Goal: Task Accomplishment & Management: Manage account settings

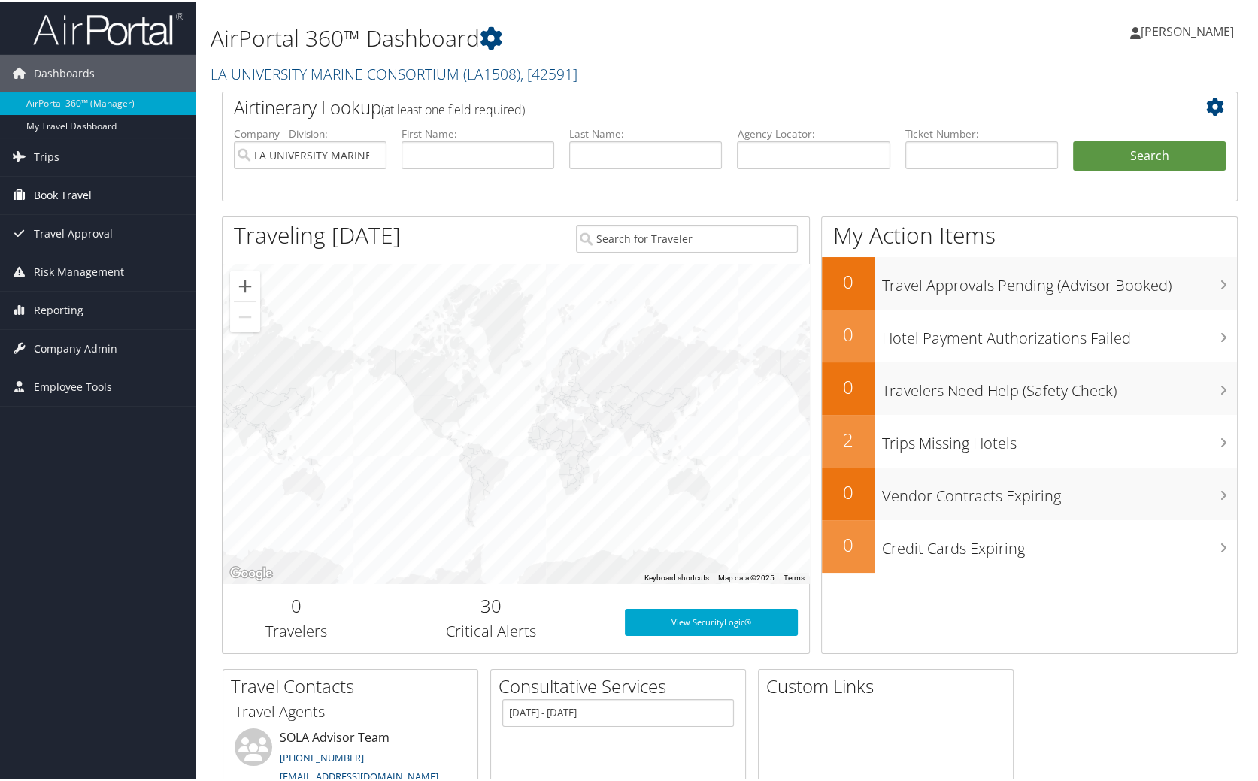
click at [98, 189] on link "Book Travel" at bounding box center [98, 194] width 196 height 38
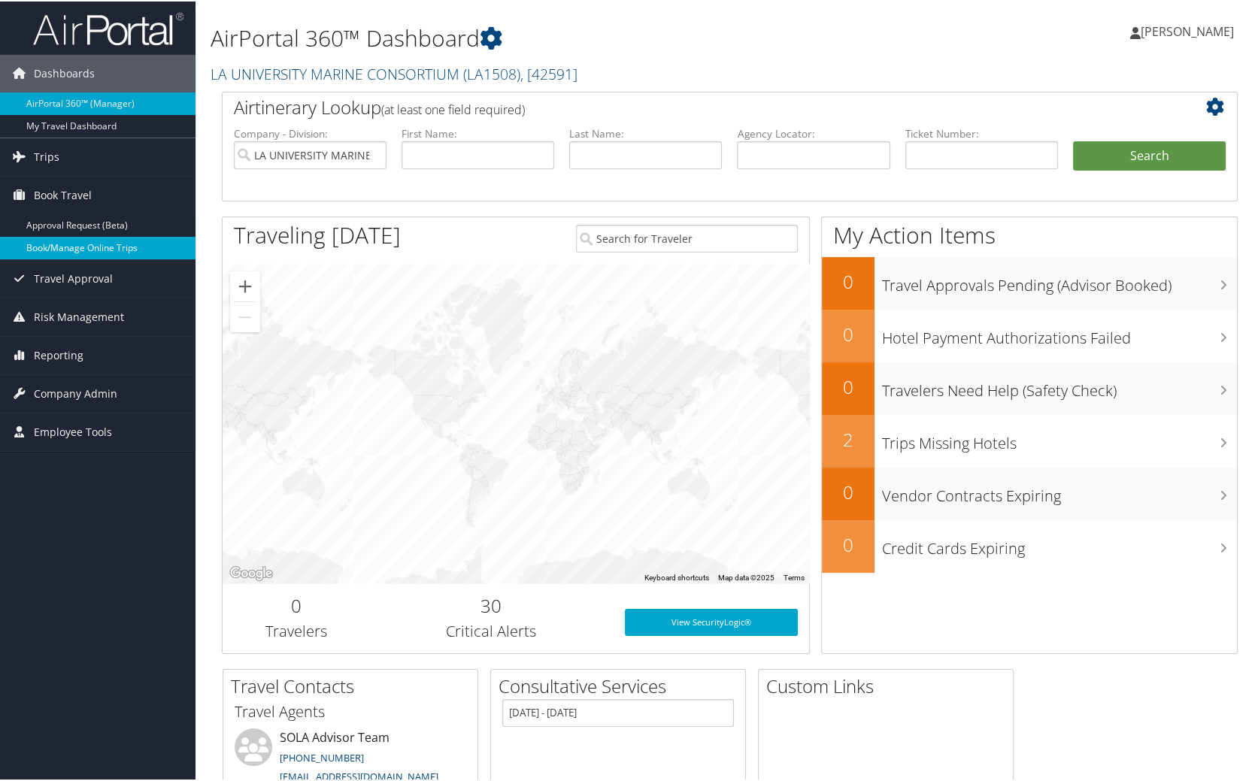
click at [110, 242] on link "Book/Manage Online Trips" at bounding box center [98, 246] width 196 height 23
click at [106, 251] on link "Book/Manage Online Trips" at bounding box center [98, 246] width 196 height 23
click at [122, 236] on link "Book/Manage Online Trips" at bounding box center [98, 246] width 196 height 23
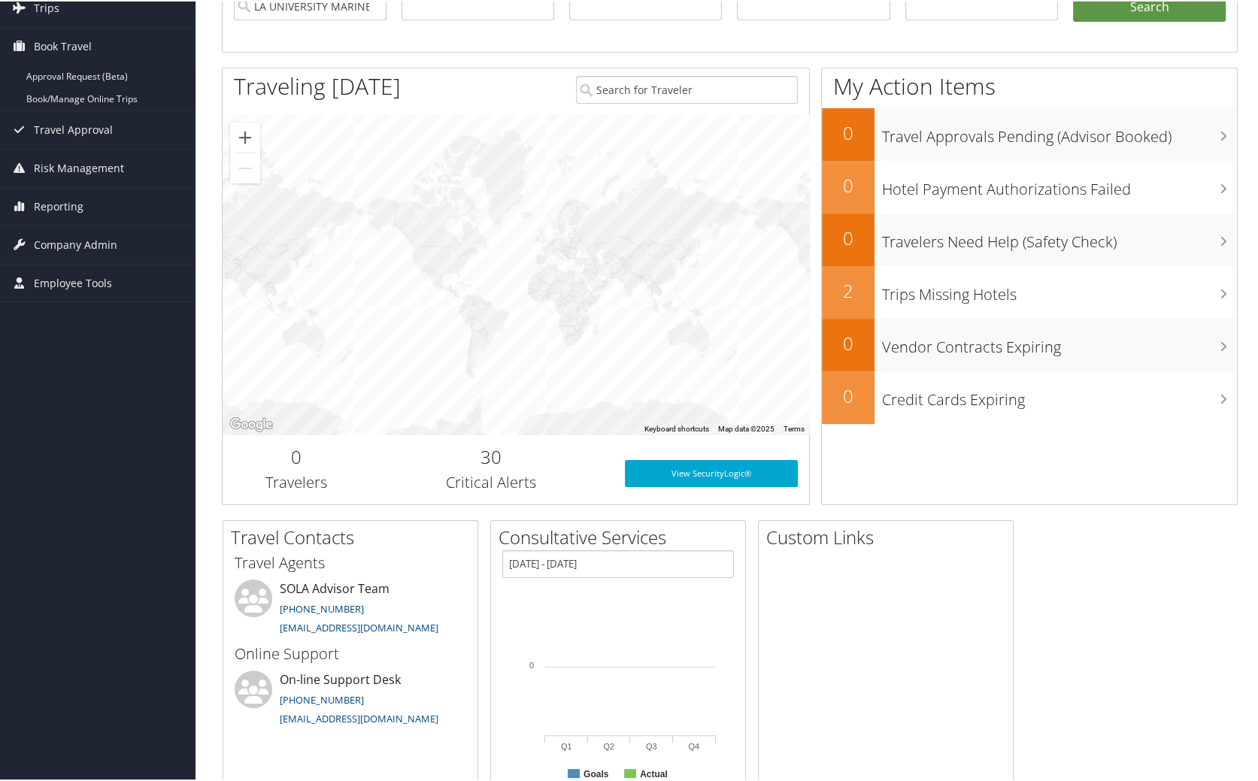
scroll to position [212, 0]
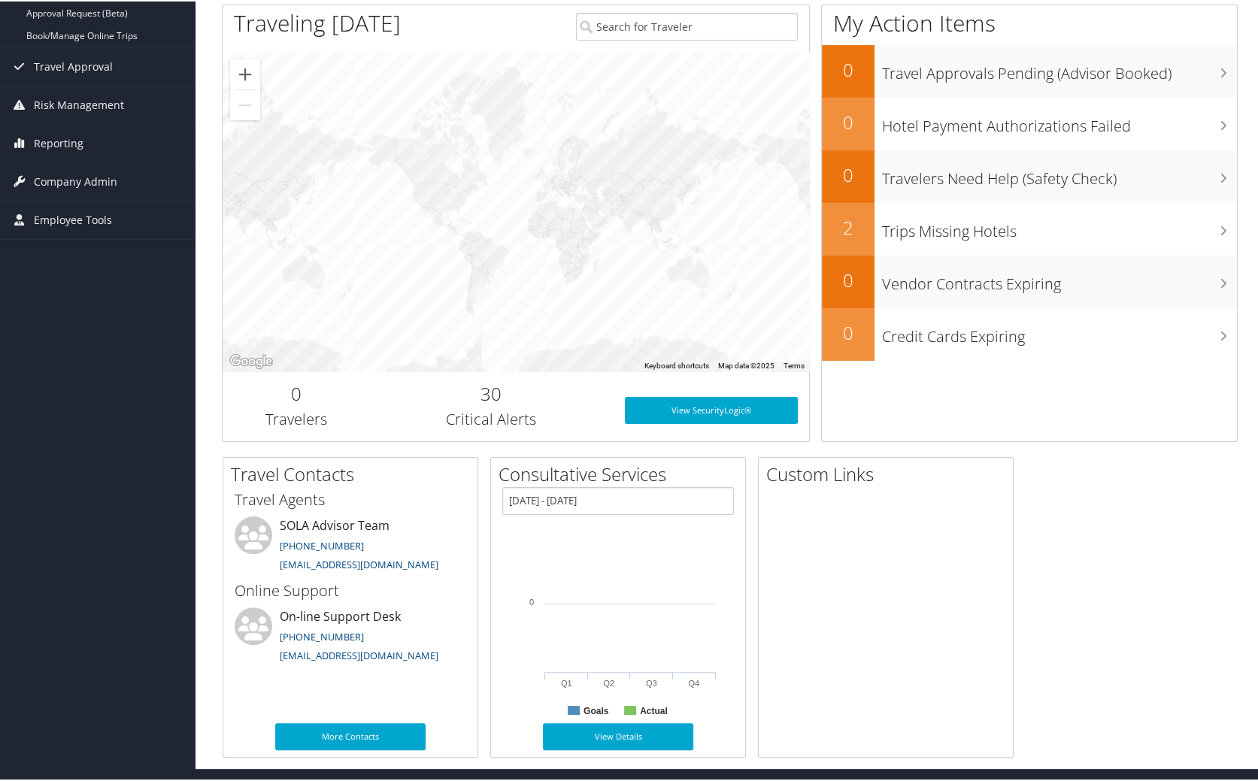
click at [87, 379] on div "Dashboards AirPortal 360™ (Manager) My Travel Dashboard Trips Airtinerary® Look…" at bounding box center [632, 278] width 1264 height 980
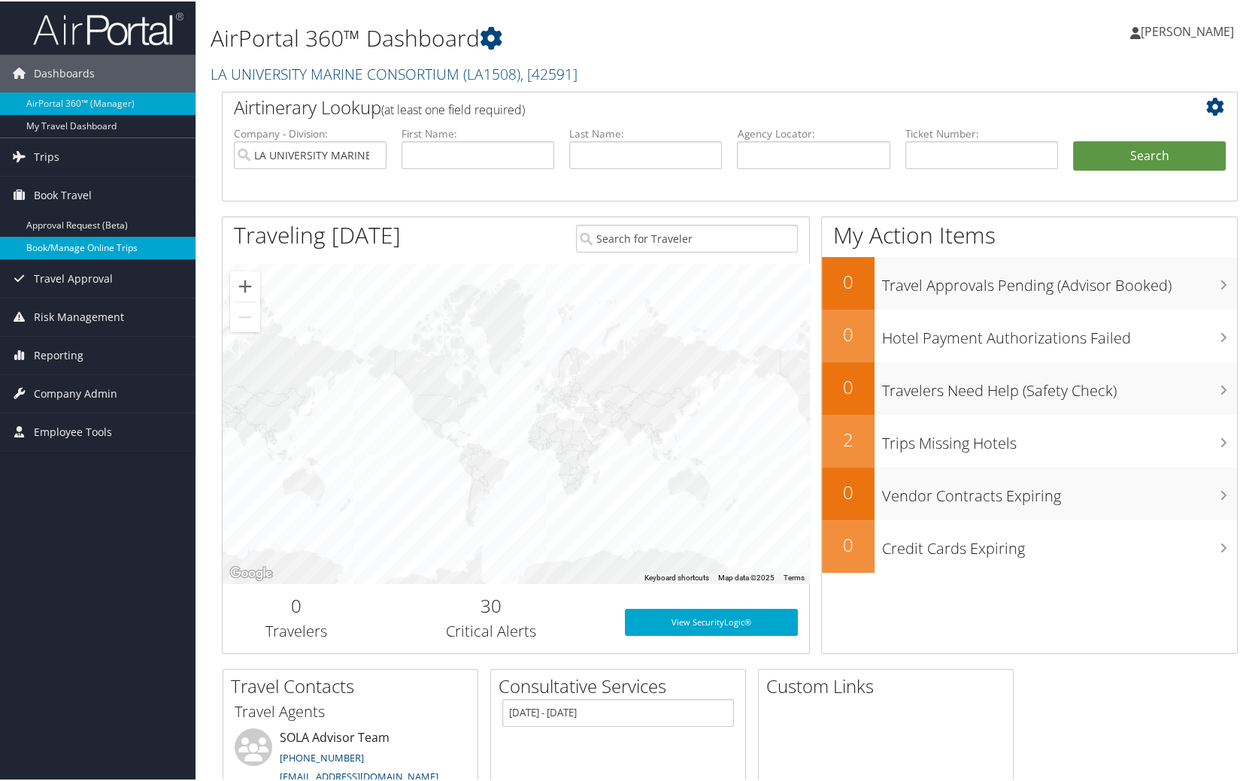
click at [127, 248] on link "Book/Manage Online Trips" at bounding box center [98, 246] width 196 height 23
click at [50, 158] on span "Trips" at bounding box center [47, 156] width 26 height 38
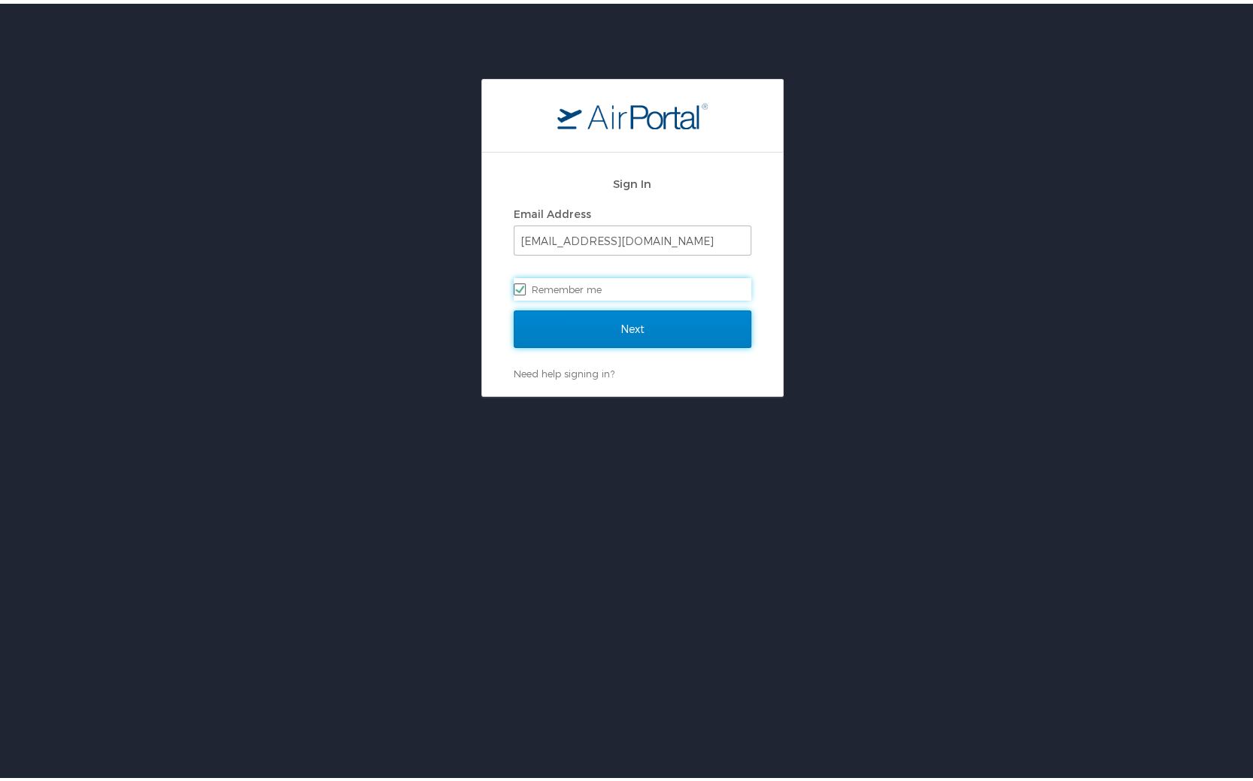
click at [641, 320] on input "Next" at bounding box center [633, 326] width 238 height 38
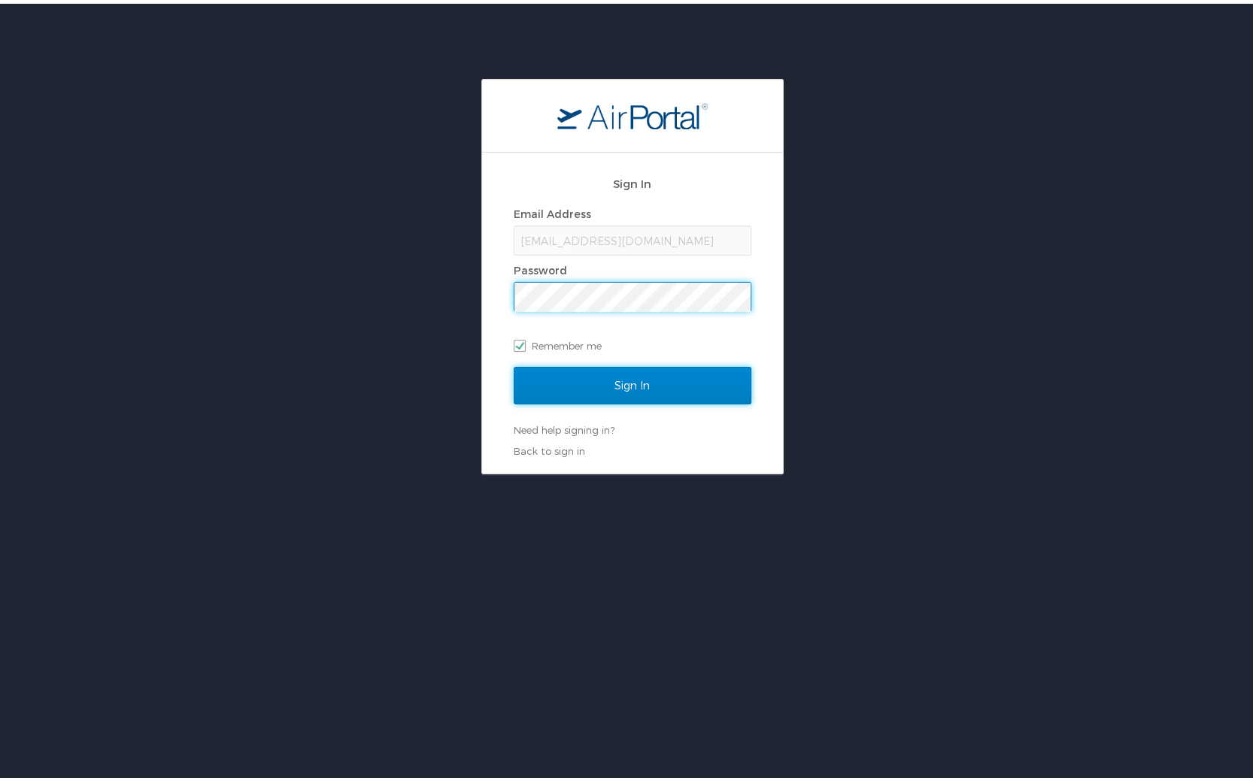
click at [636, 384] on input "Sign In" at bounding box center [633, 382] width 238 height 38
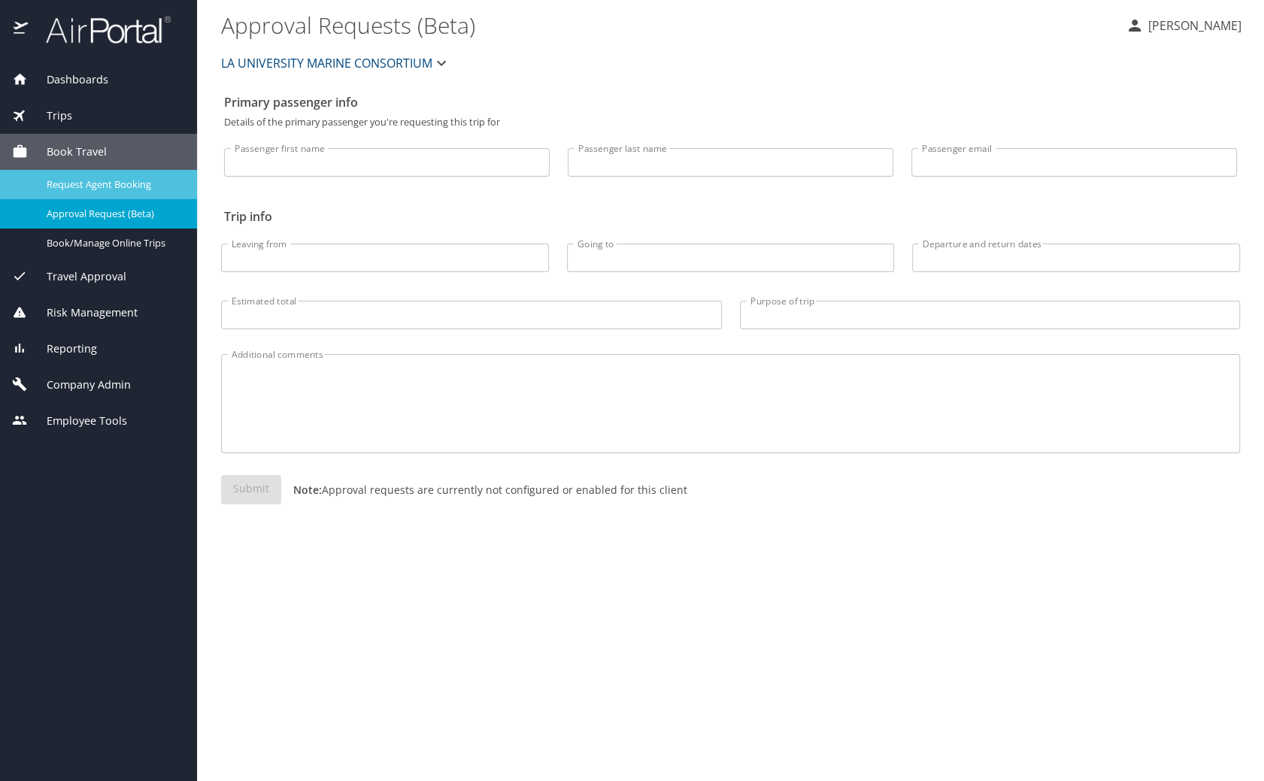
click at [159, 191] on span "Request Agent Booking" at bounding box center [113, 184] width 132 height 14
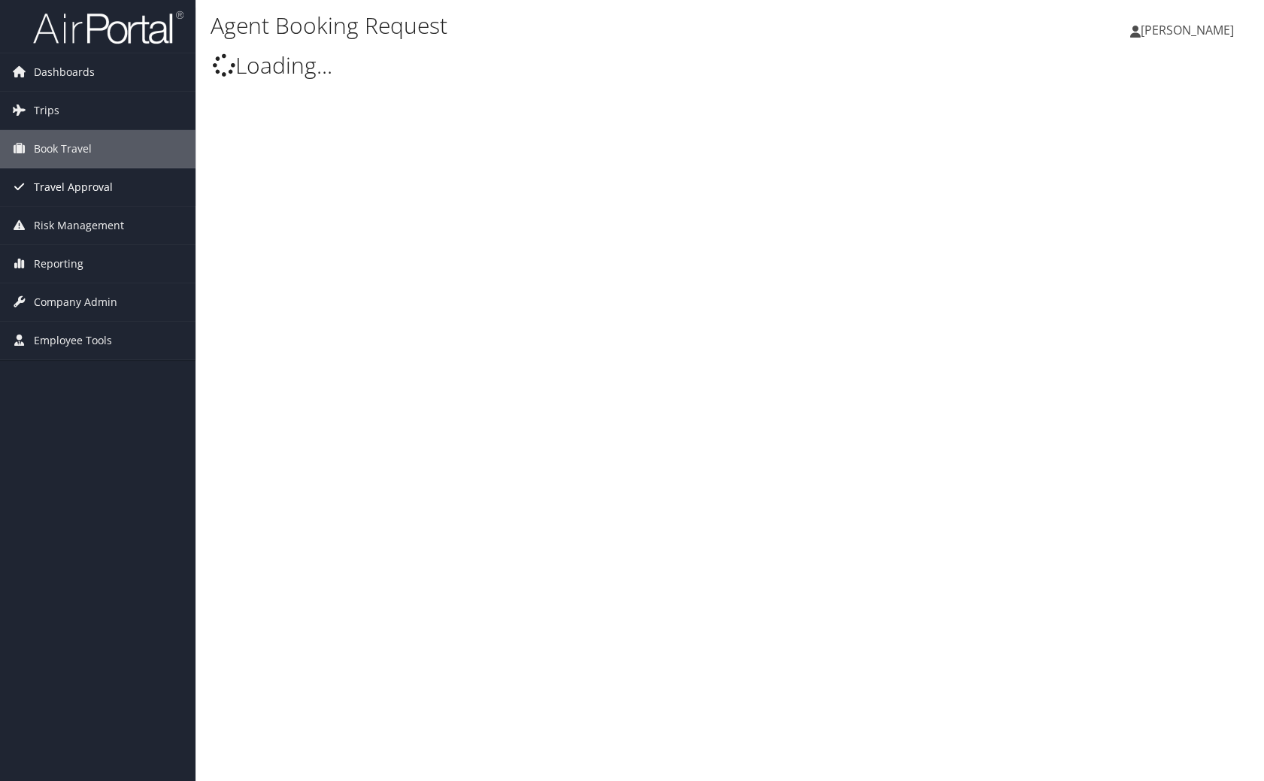
type input "Otis John Bourg"
select select "statela@CBTravel.com"
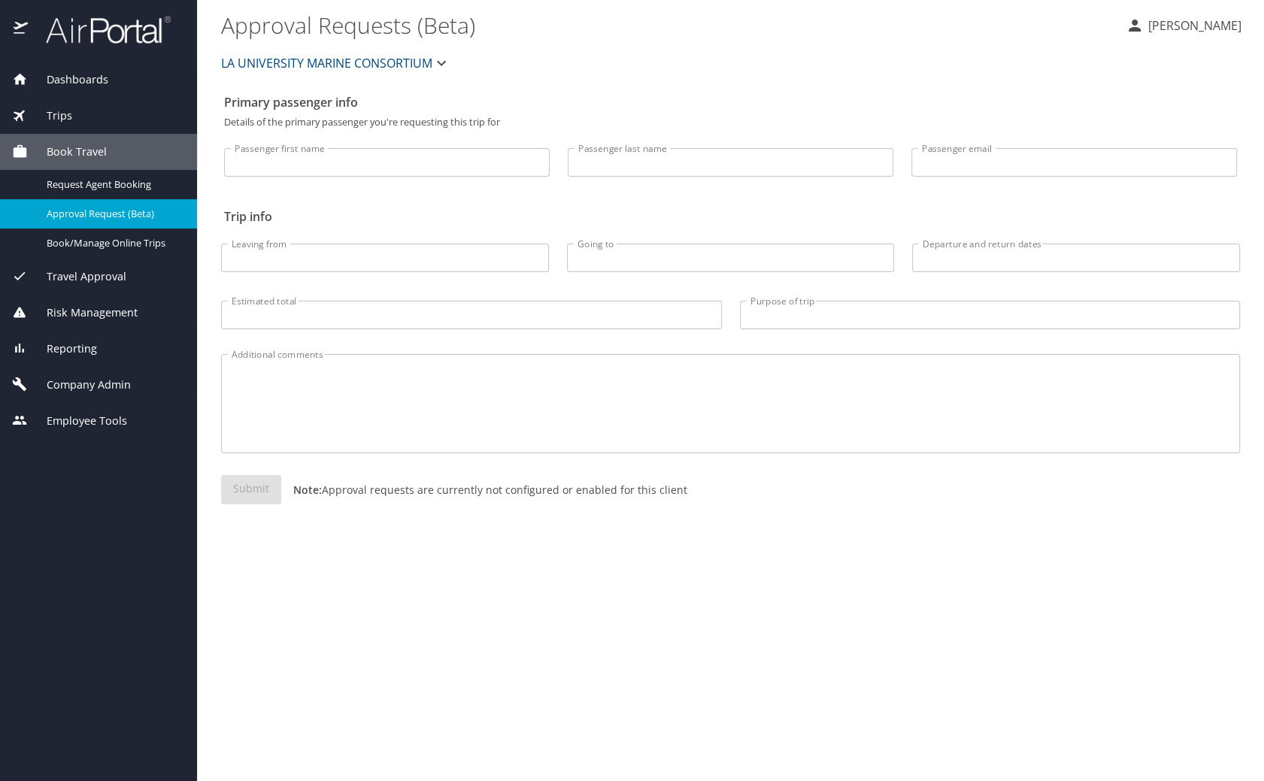
click at [120, 272] on span "Travel Approval" at bounding box center [77, 276] width 99 height 17
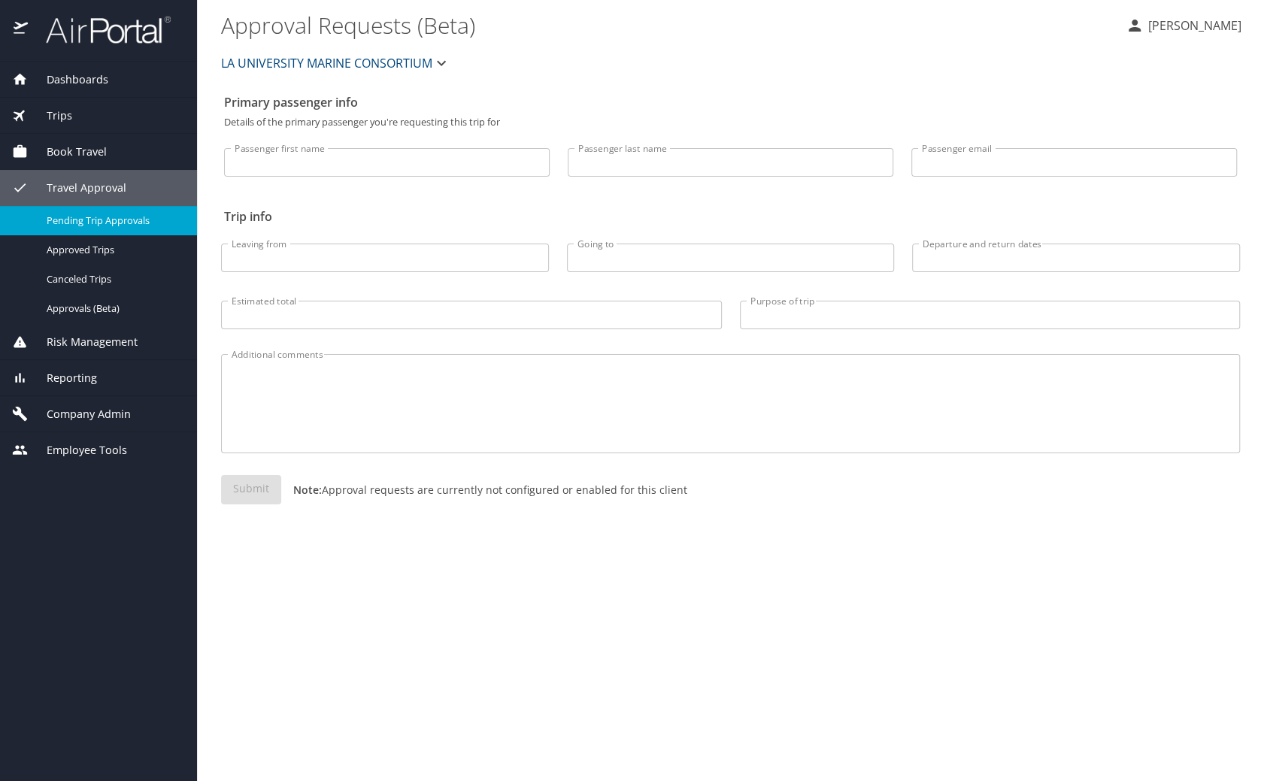
click at [141, 220] on span "Pending Trip Approvals" at bounding box center [113, 221] width 132 height 14
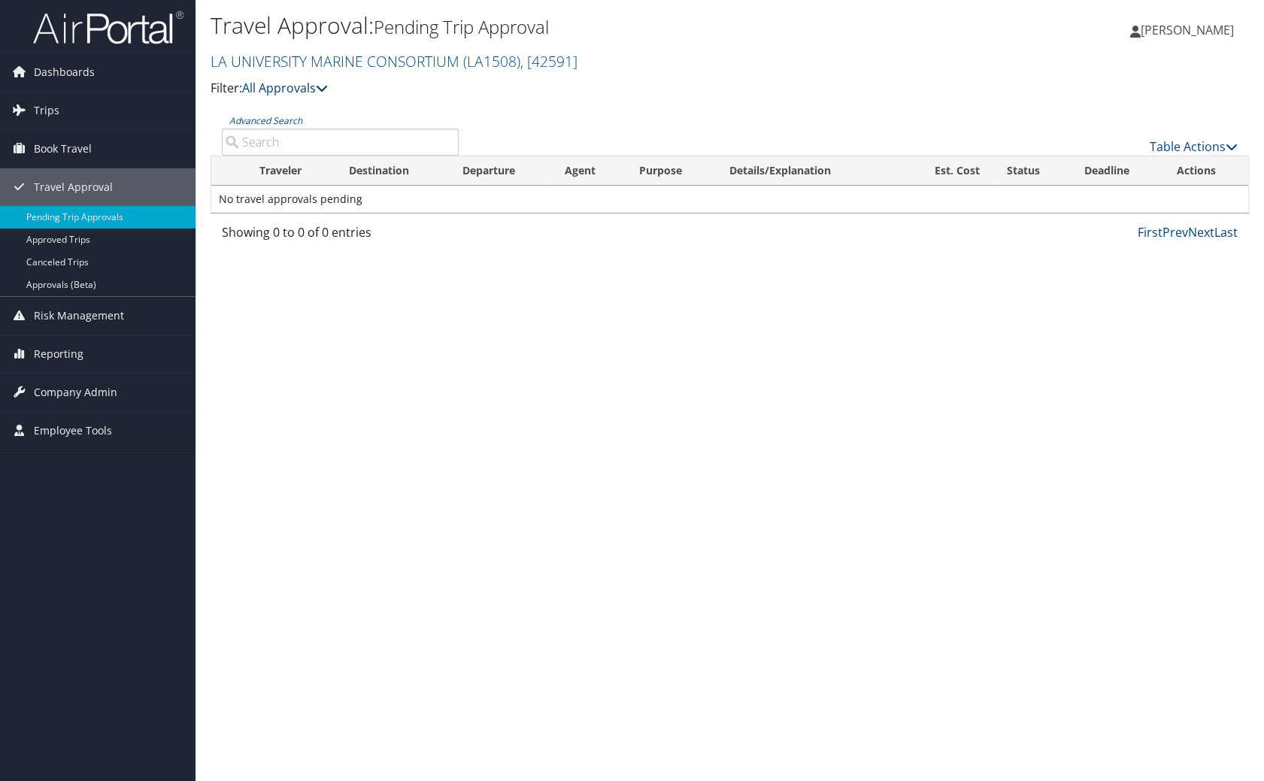
click at [327, 83] on icon at bounding box center [322, 88] width 12 height 12
click at [313, 132] on input "Advanced Search" at bounding box center [340, 142] width 237 height 27
click at [28, 281] on link "Approvals (Beta)" at bounding box center [98, 285] width 196 height 23
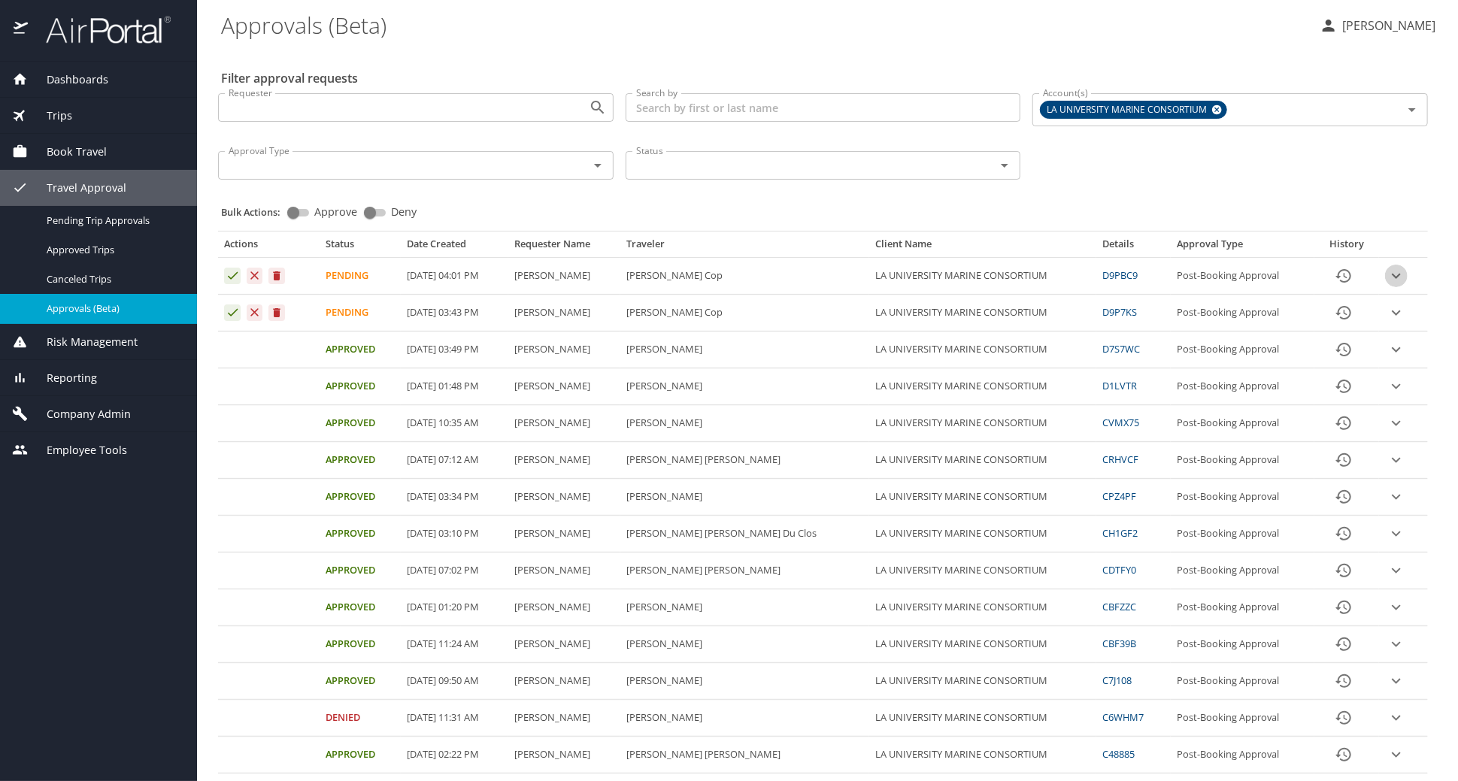
click at [1263, 276] on icon "expand row" at bounding box center [1396, 276] width 9 height 5
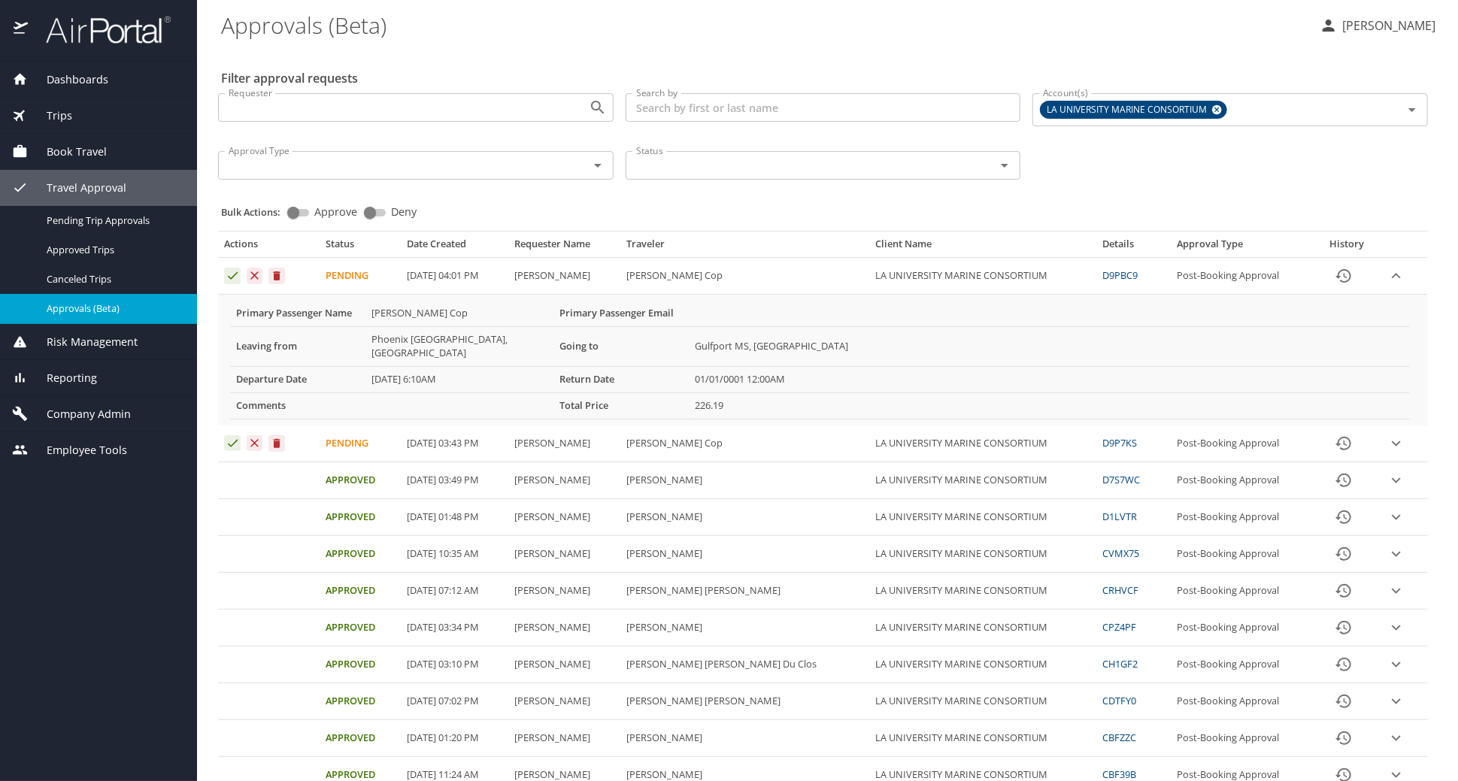
click at [1263, 276] on icon "expand row" at bounding box center [1396, 275] width 9 height 5
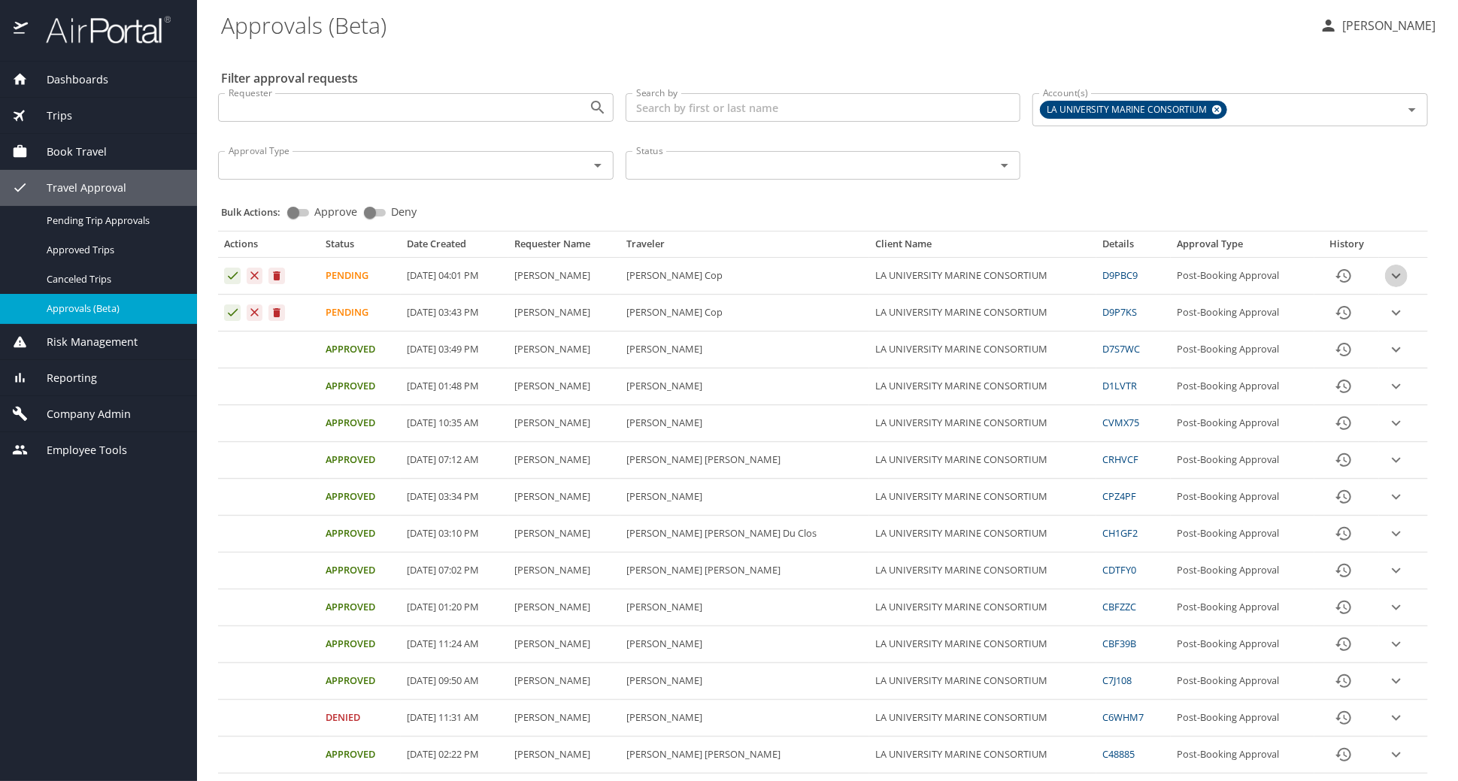
click at [1263, 276] on icon "expand row" at bounding box center [1396, 276] width 9 height 5
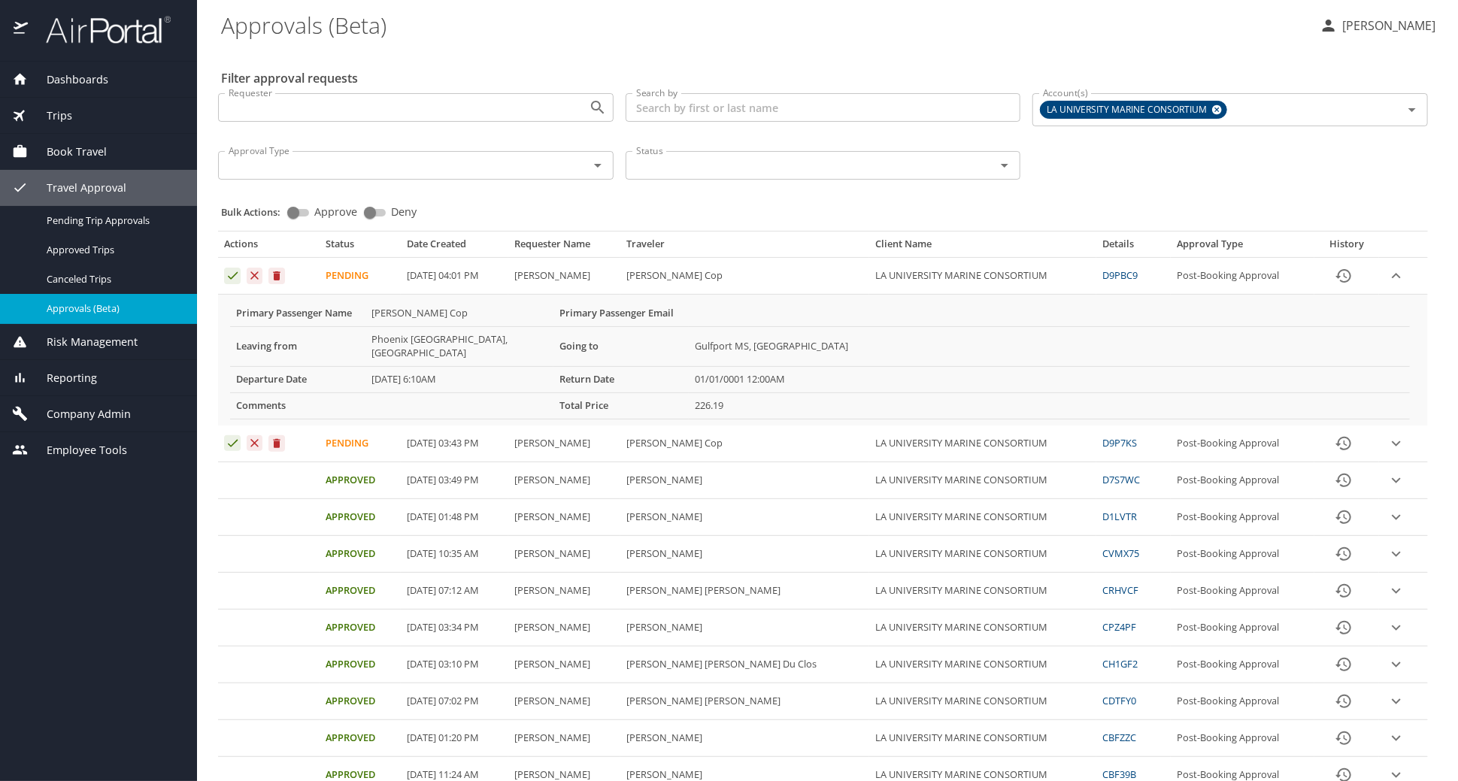
click at [1263, 276] on icon "expand row" at bounding box center [1396, 275] width 9 height 5
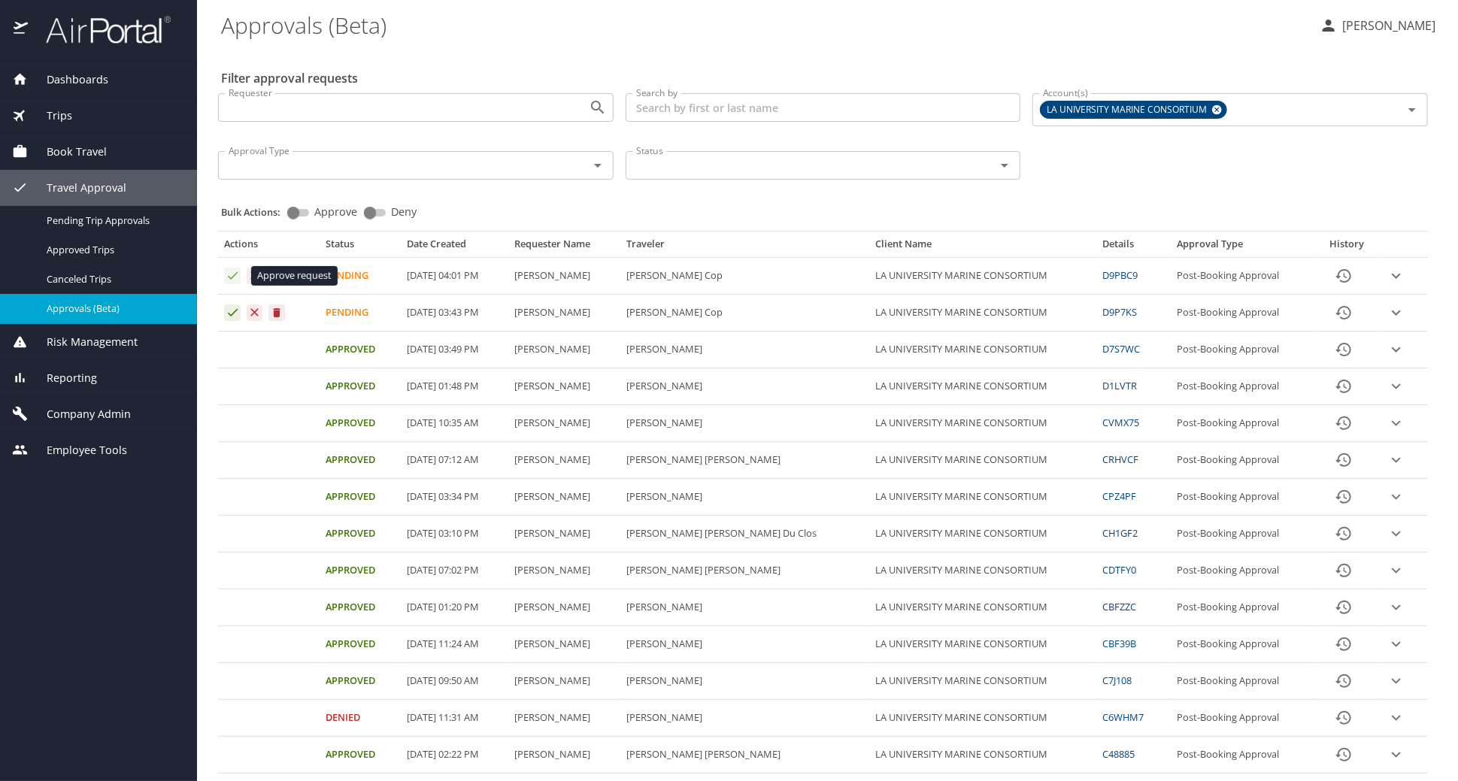
click at [233, 276] on icon "Approval table" at bounding box center [233, 276] width 10 height 8
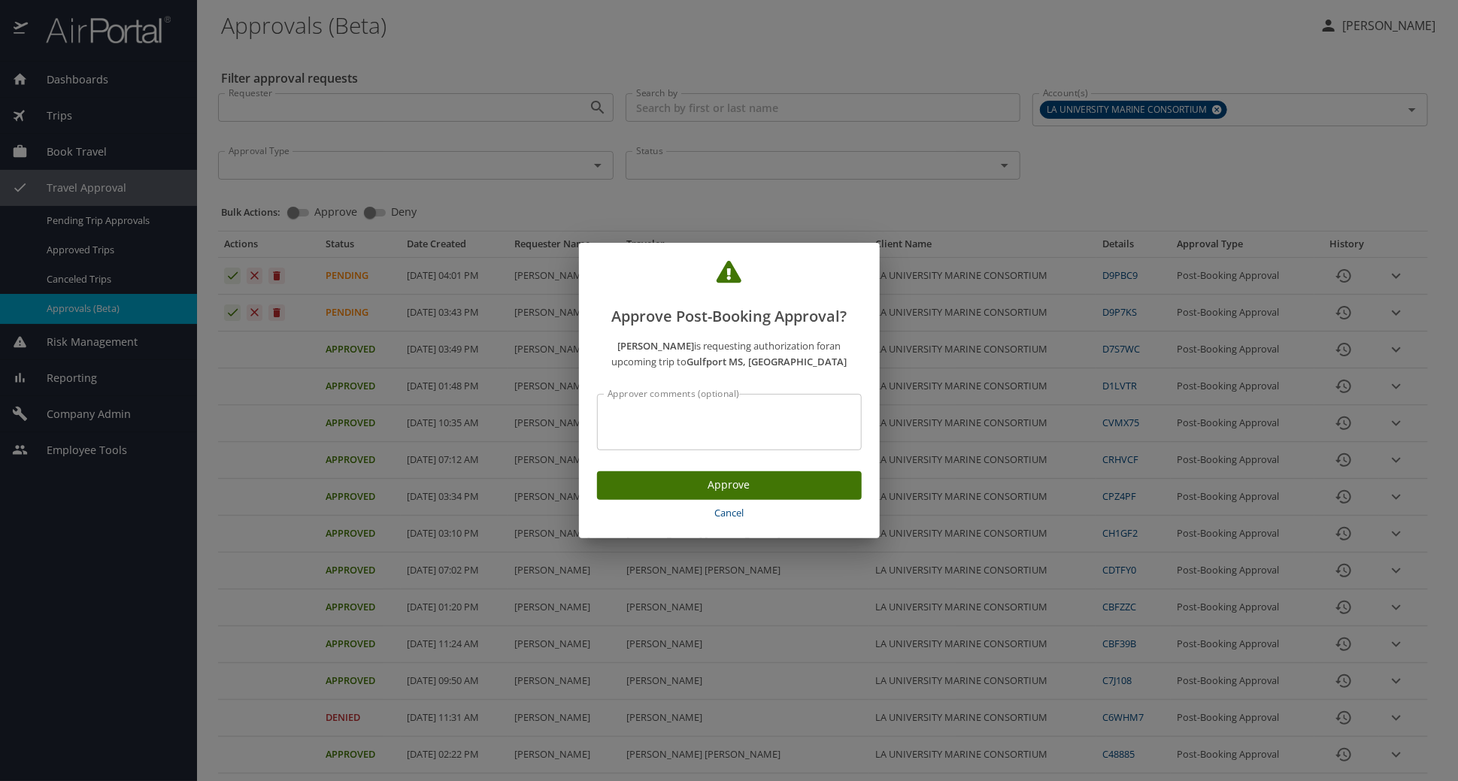
click at [712, 481] on span "Approve" at bounding box center [729, 485] width 241 height 19
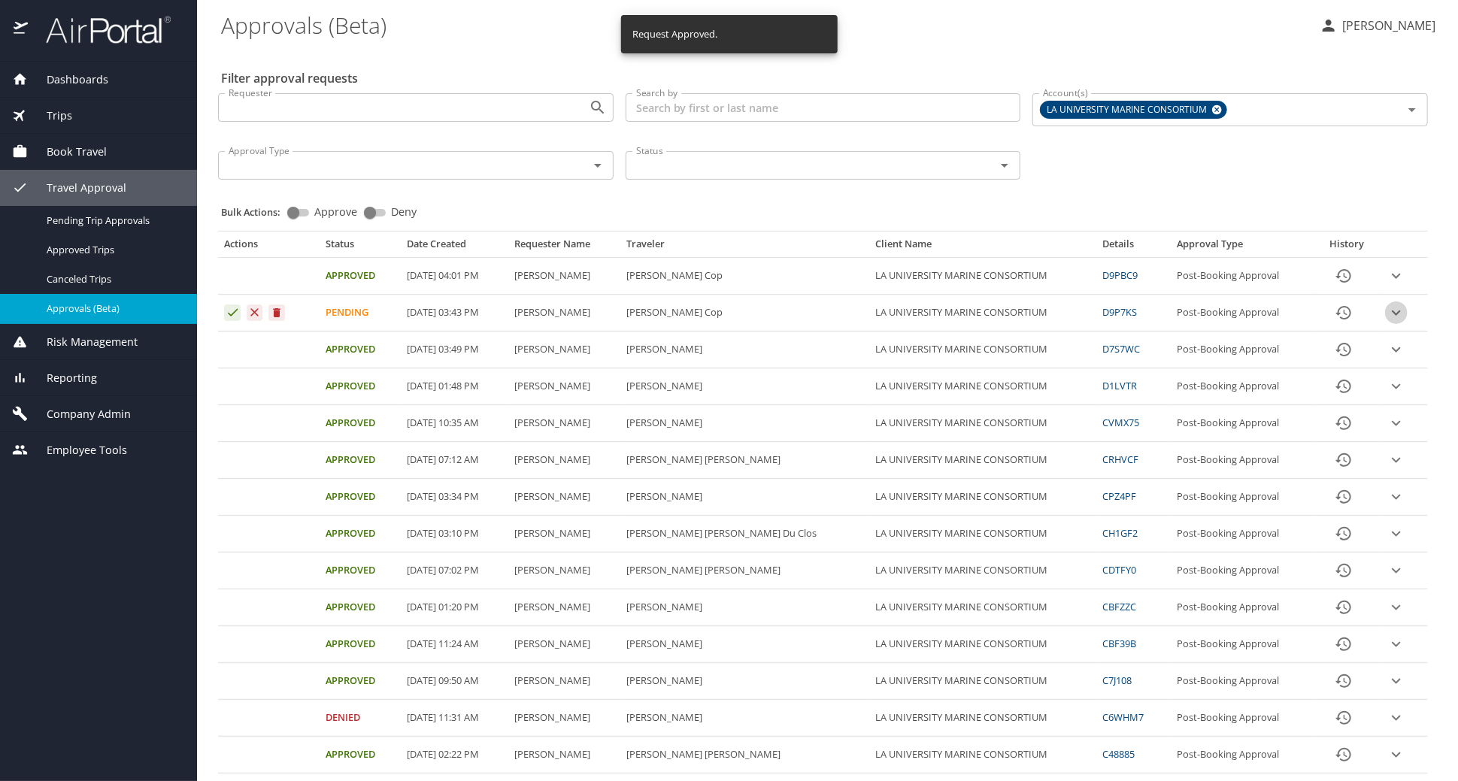
click at [1263, 285] on icon "expand row" at bounding box center [1396, 276] width 18 height 18
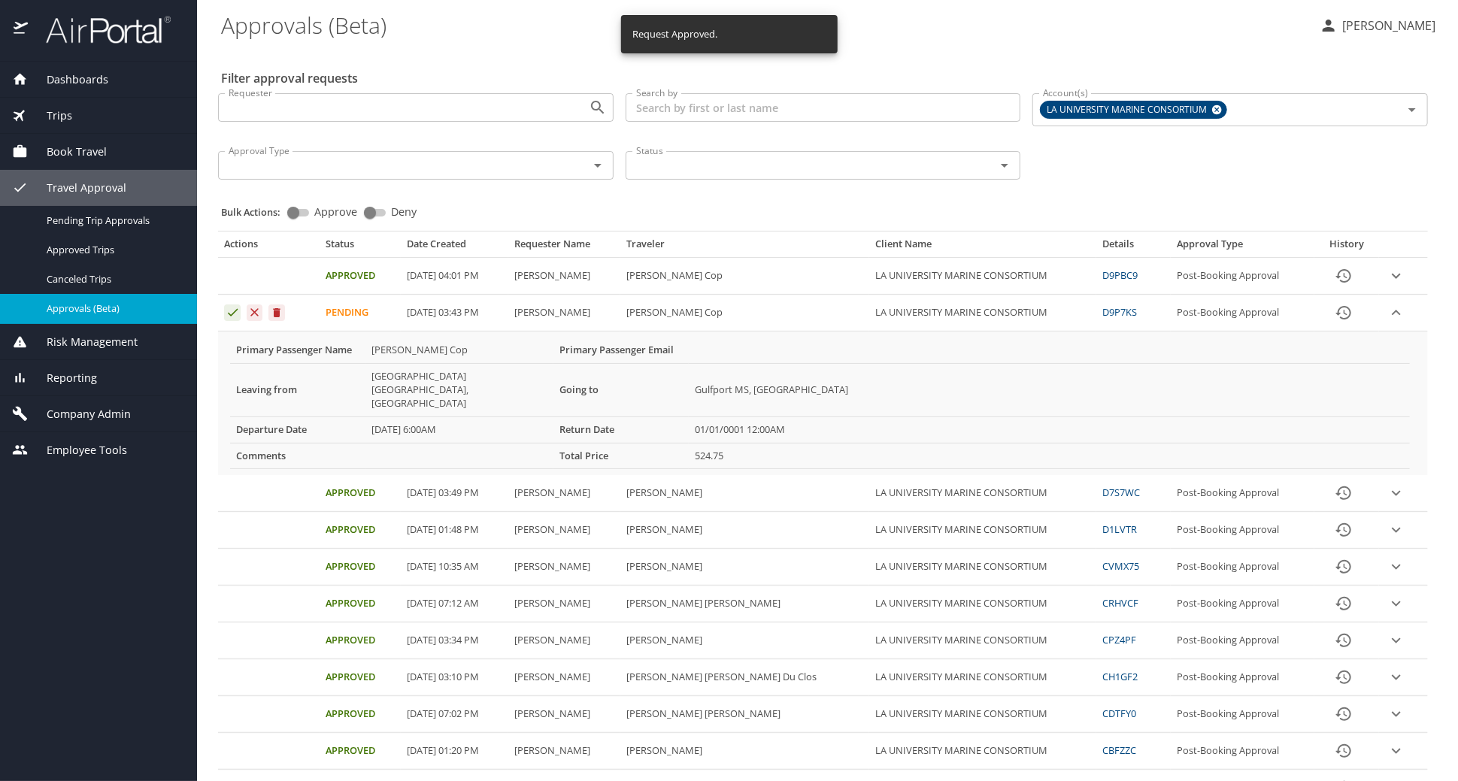
click at [1263, 285] on icon "expand row" at bounding box center [1396, 276] width 18 height 18
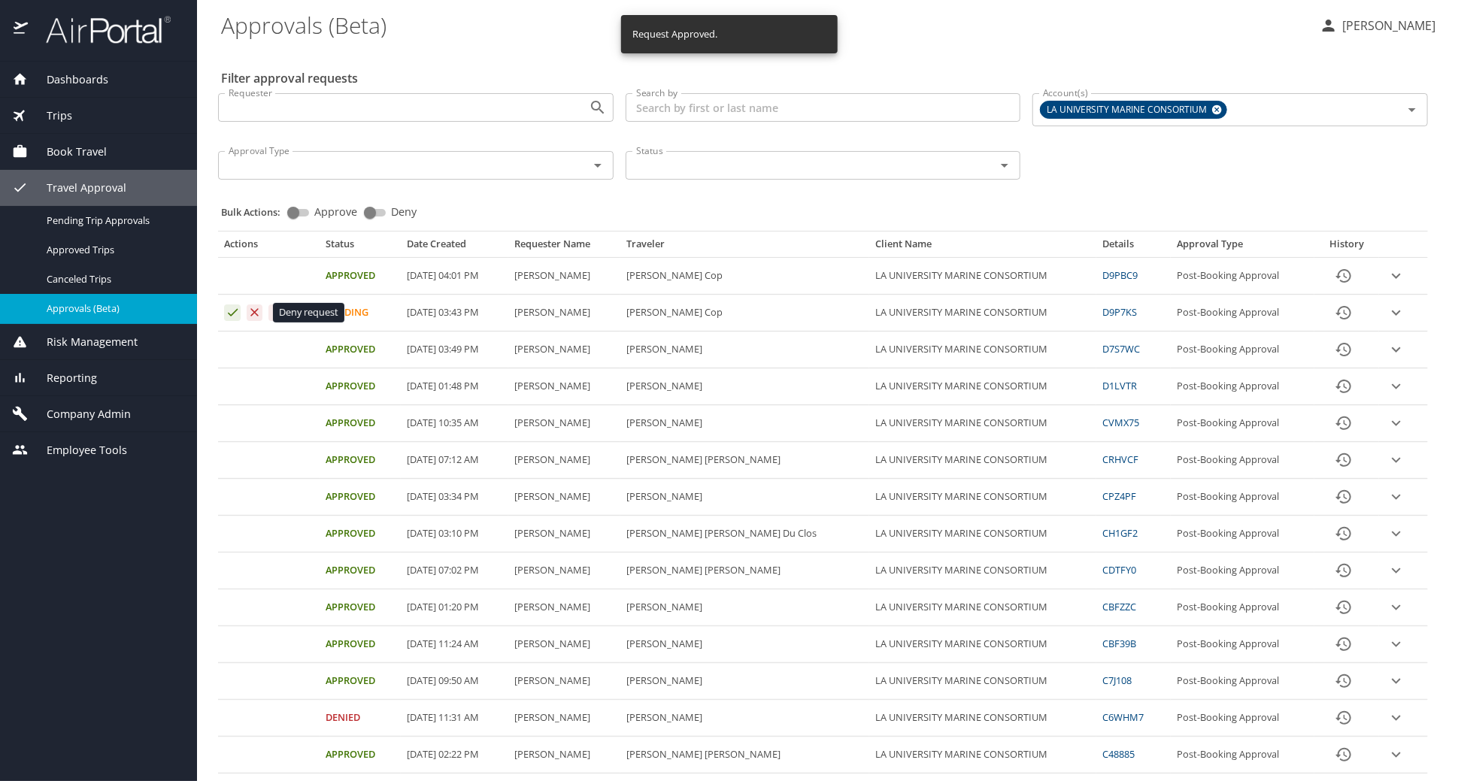
click at [250, 313] on icon "Approval table" at bounding box center [254, 312] width 14 height 14
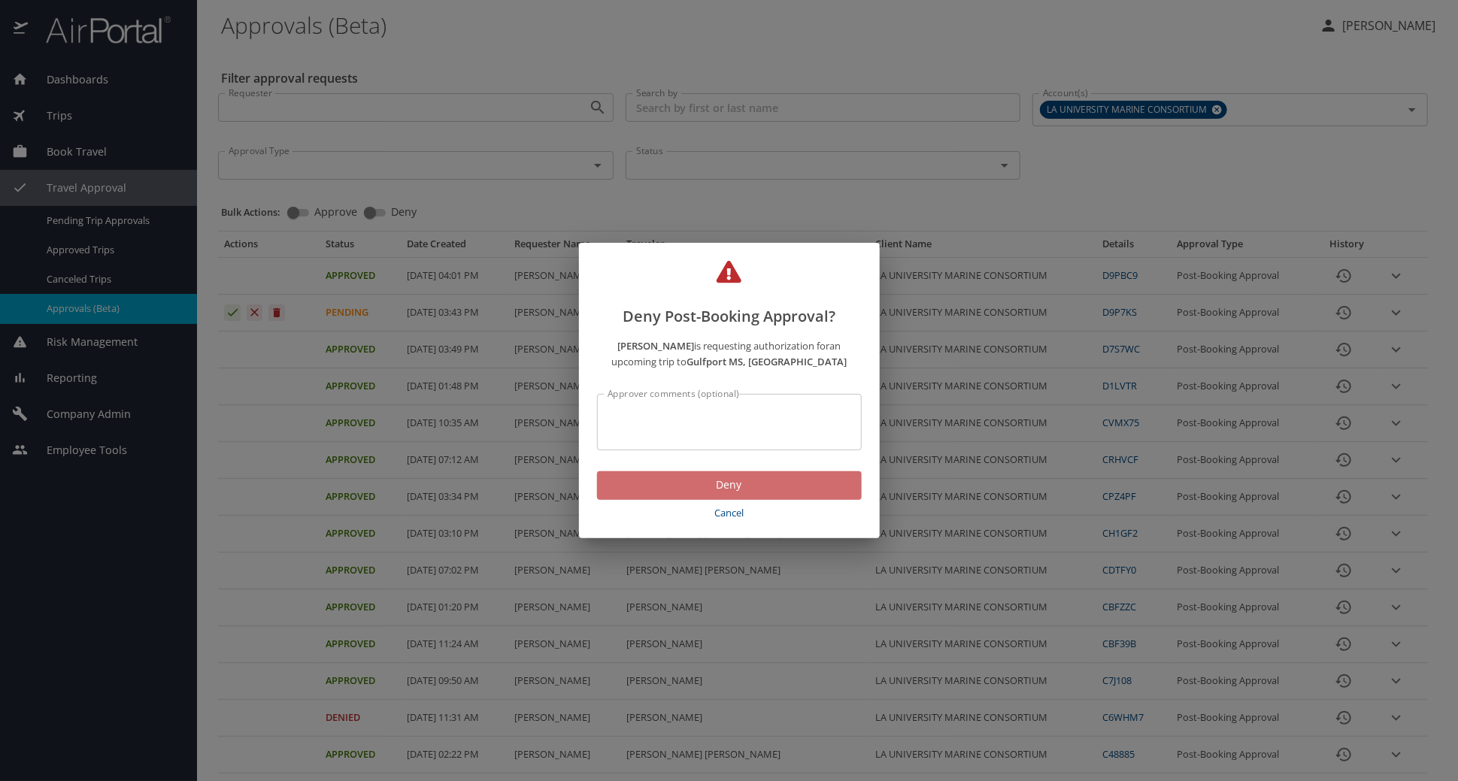
click at [749, 486] on span "Deny" at bounding box center [729, 485] width 241 height 19
